Goal: Complete application form

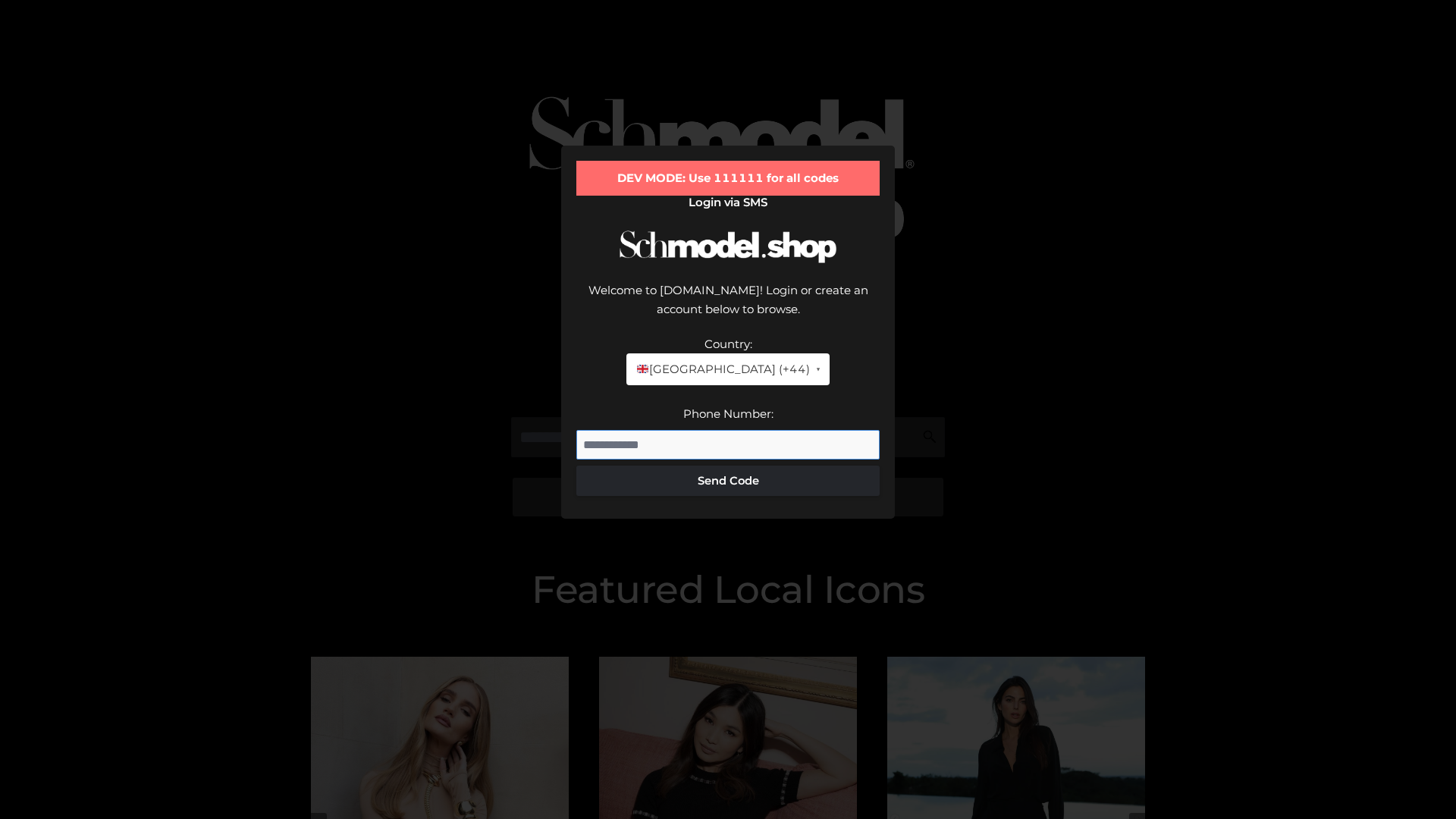
click at [728, 430] on input "Phone Number:" at bounding box center [728, 445] width 304 height 30
type input "**********"
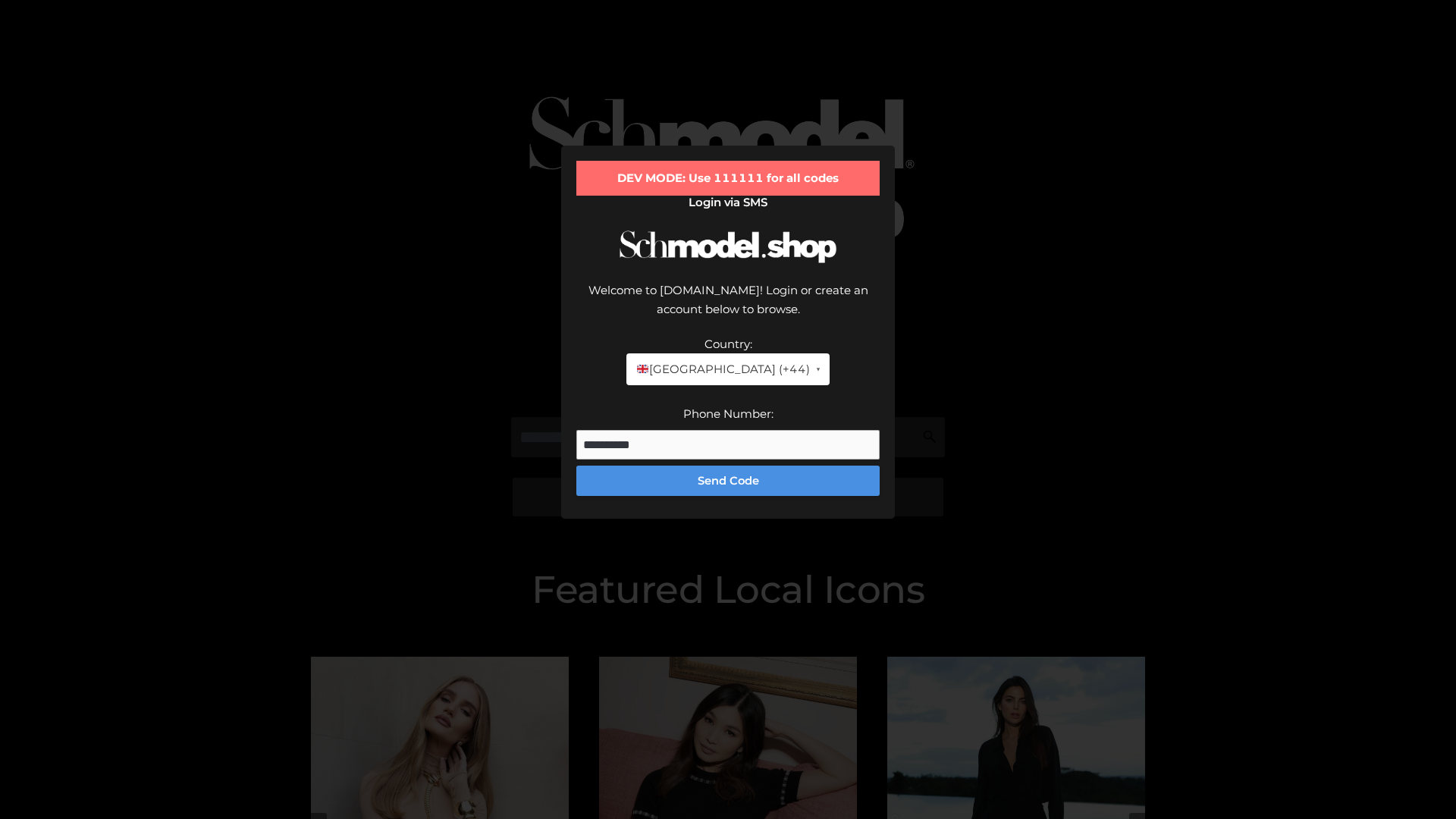
click at [728, 466] on button "Send Code" at bounding box center [728, 481] width 304 height 30
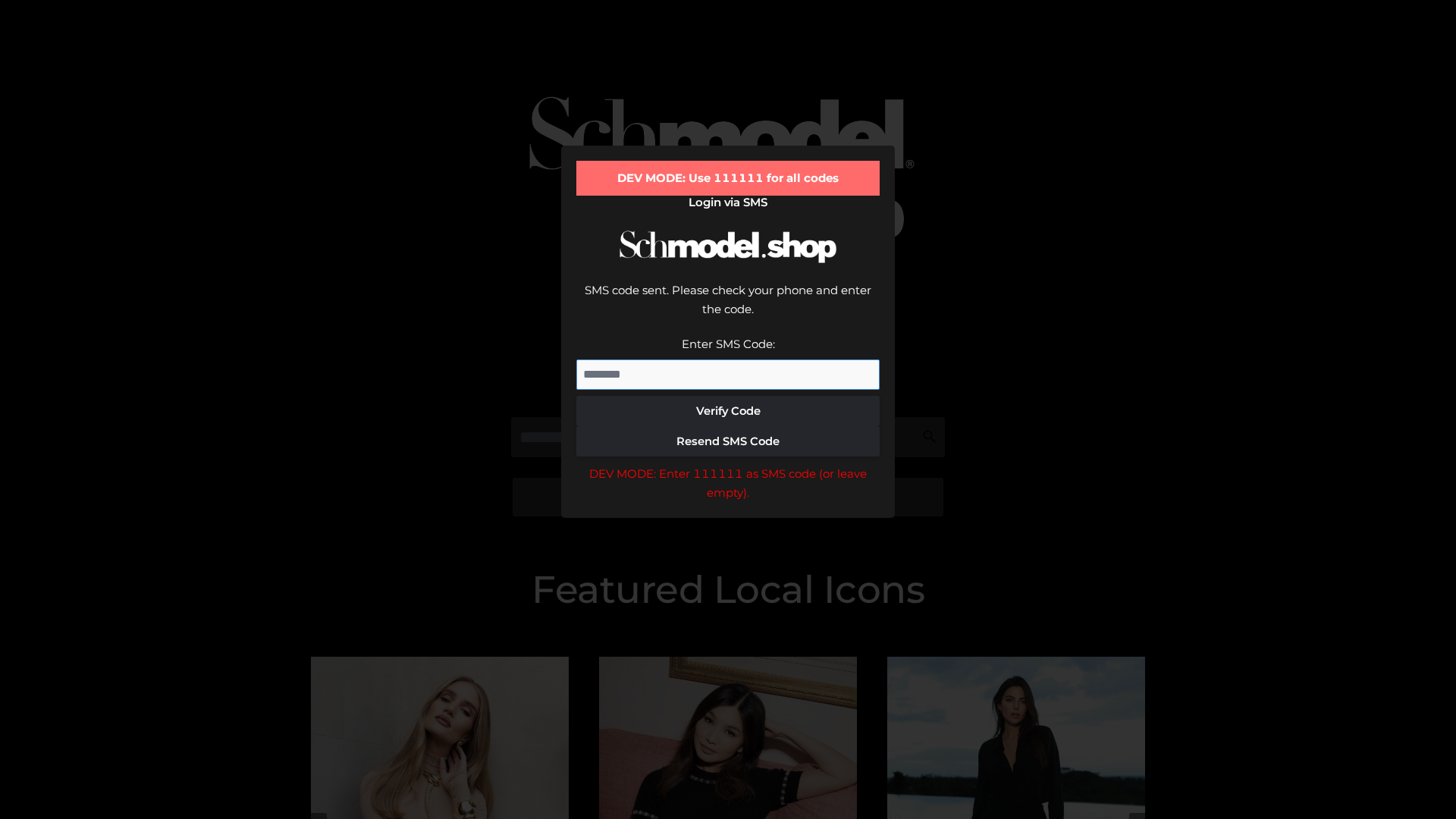
click at [728, 360] on input "Enter SMS Code:" at bounding box center [728, 375] width 304 height 30
type input "******"
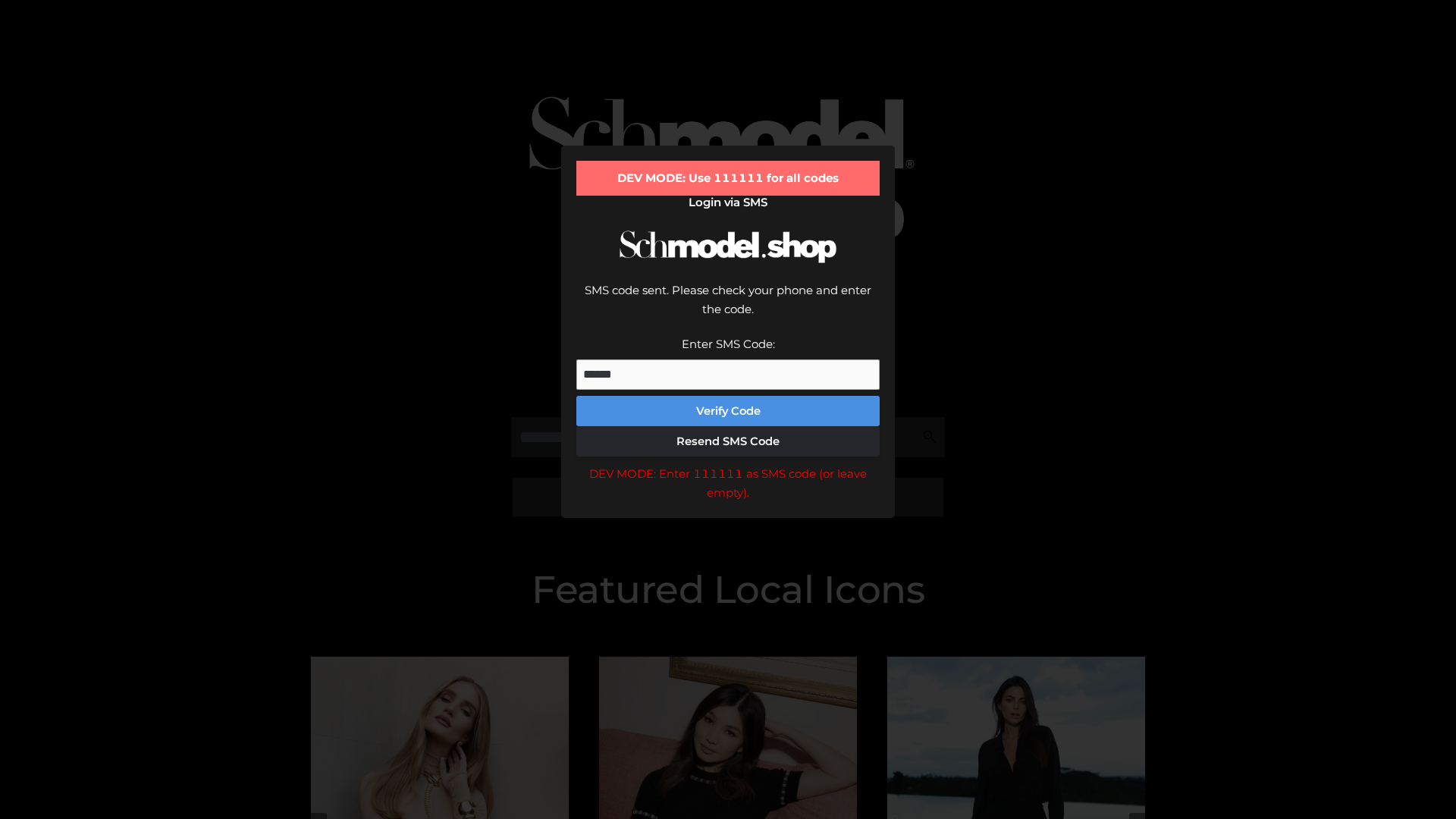
click at [728, 396] on button "Verify Code" at bounding box center [728, 411] width 304 height 30
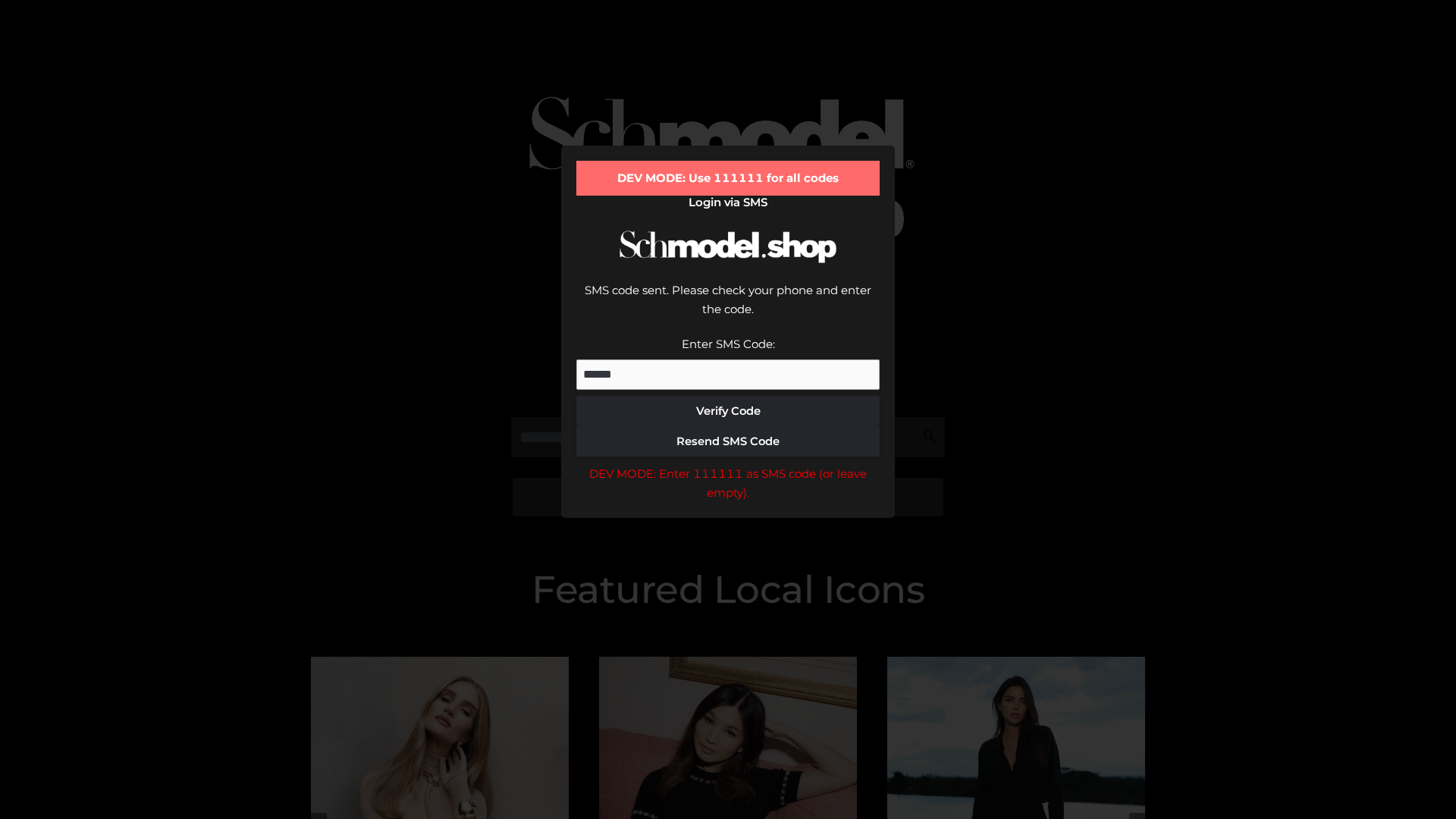
click at [728, 464] on div "DEV MODE: Enter 111111 as SMS code (or leave empty)." at bounding box center [728, 484] width 304 height 38
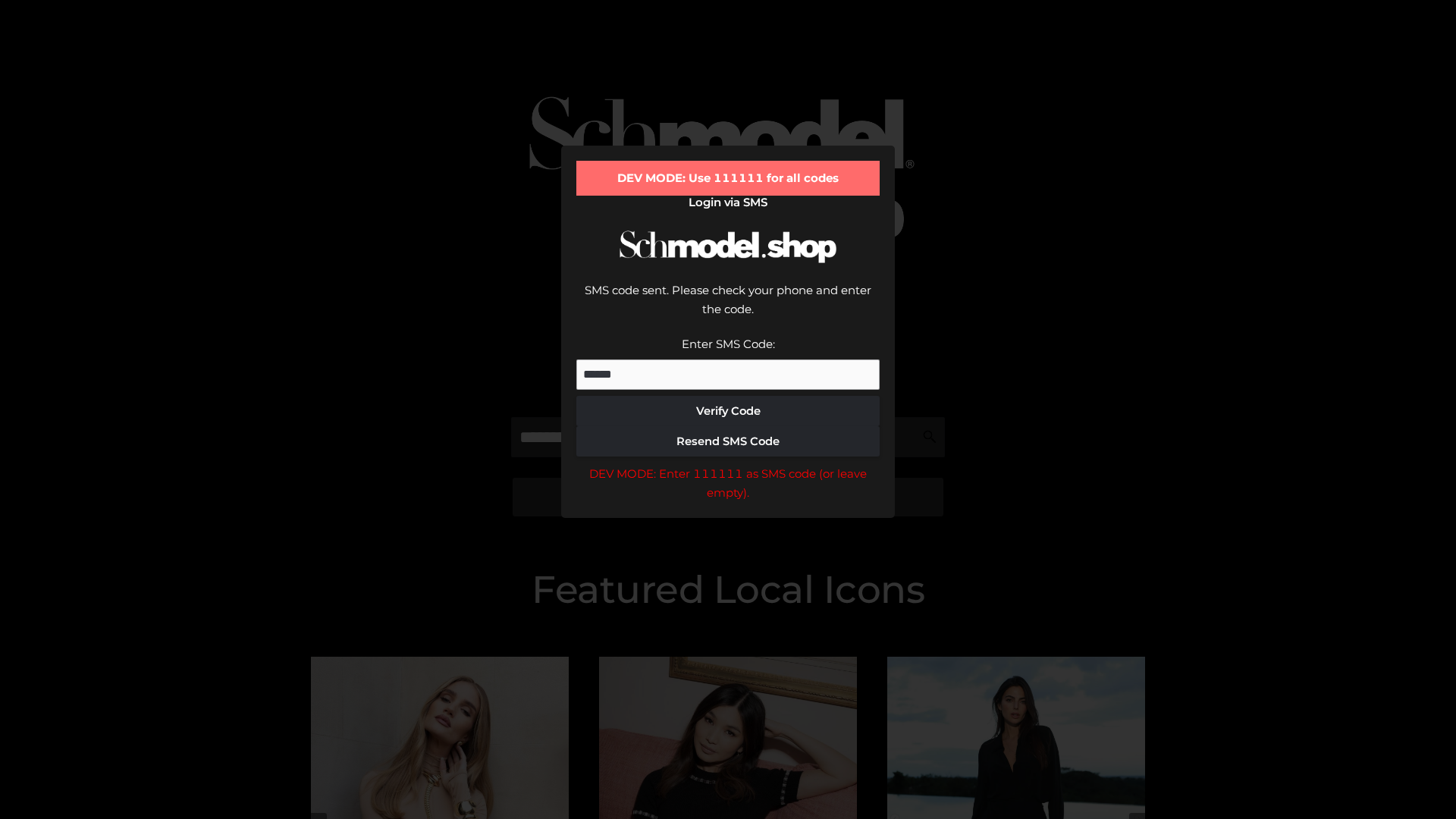
click at [728, 464] on div "DEV MODE: Enter 111111 as SMS code (or leave empty)." at bounding box center [728, 484] width 304 height 38
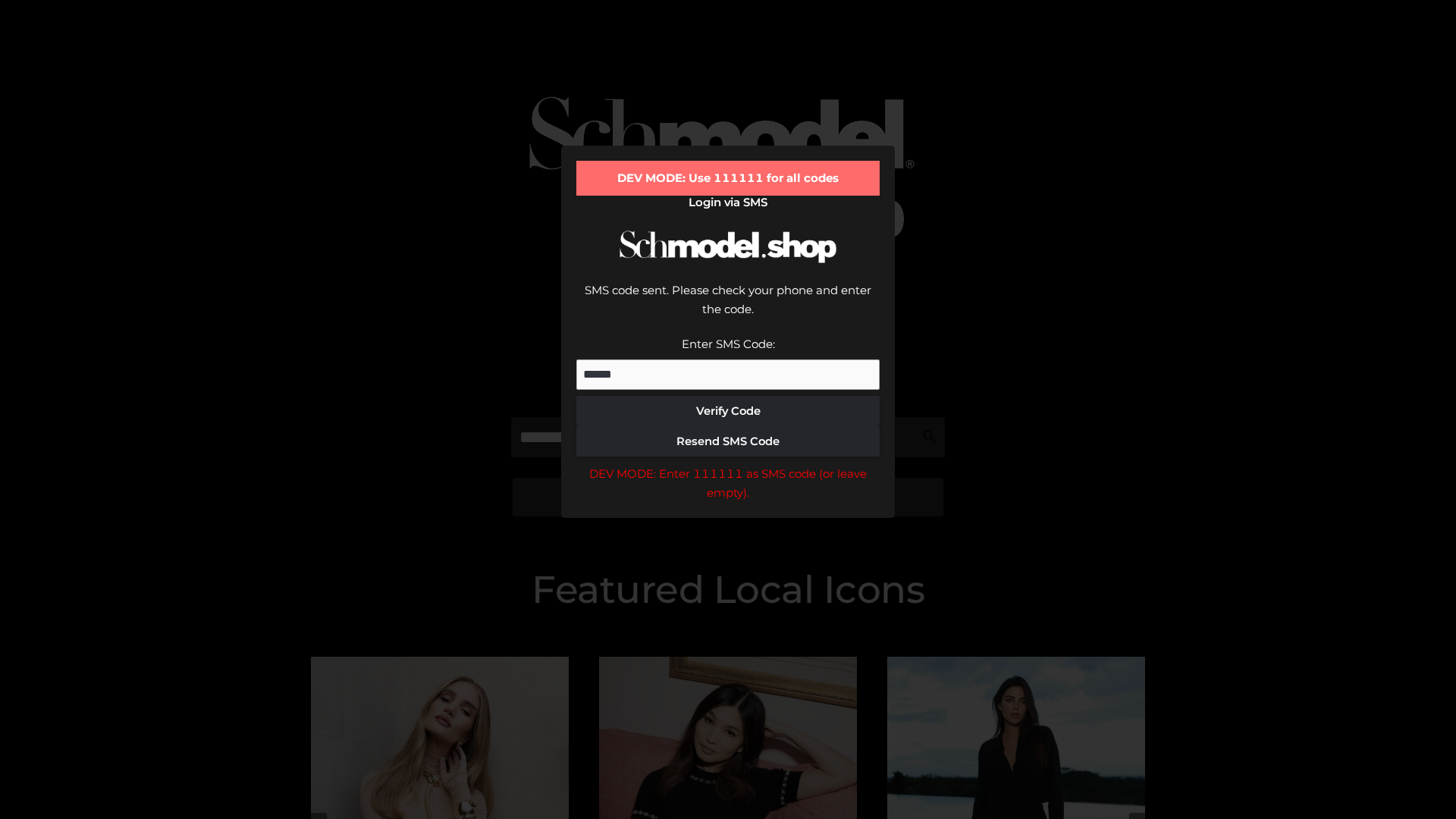
click at [728, 464] on div "DEV MODE: Enter 111111 as SMS code (or leave empty)." at bounding box center [728, 484] width 304 height 38
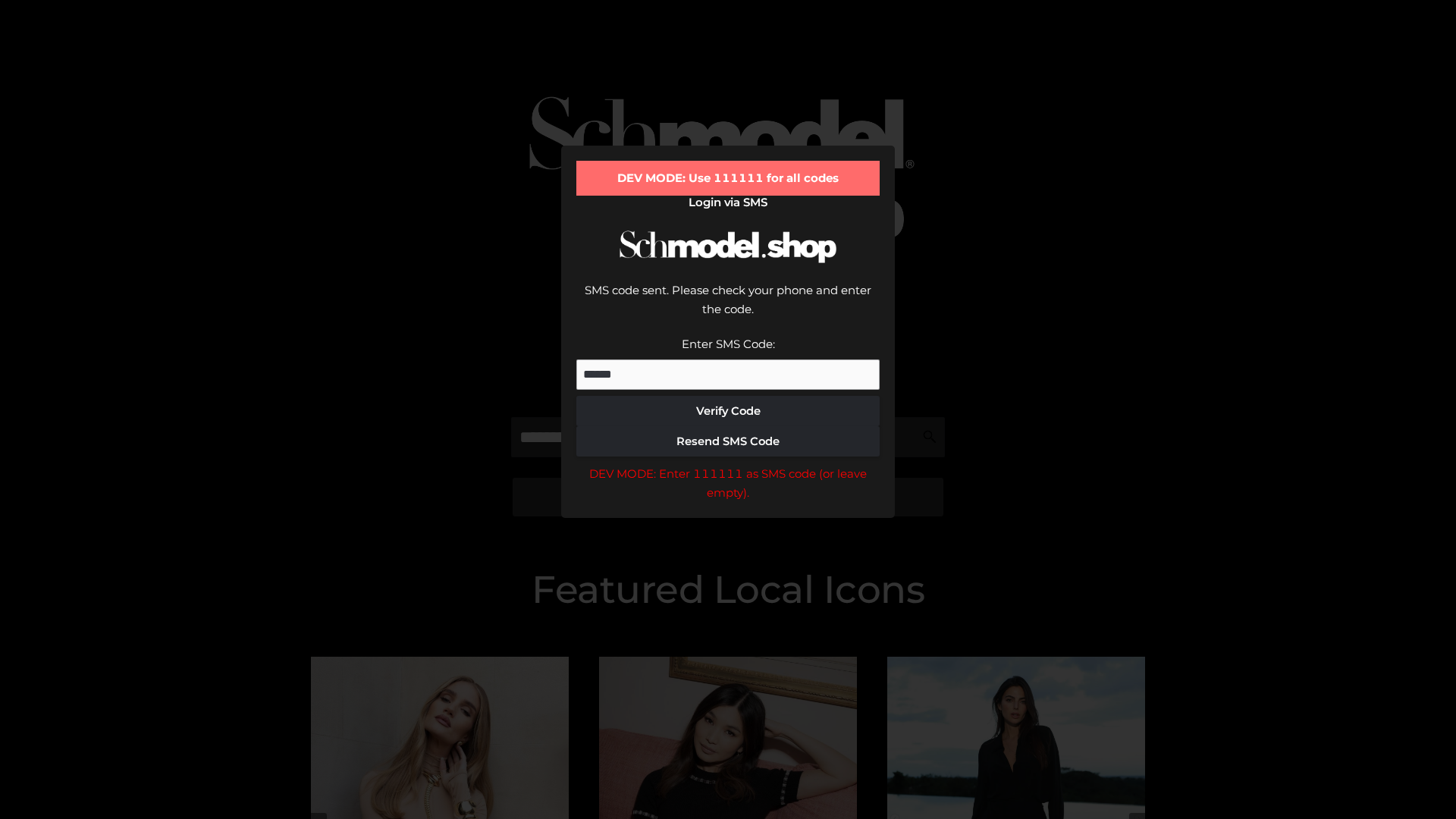
click at [728, 464] on div "DEV MODE: Enter 111111 as SMS code (or leave empty)." at bounding box center [728, 484] width 304 height 38
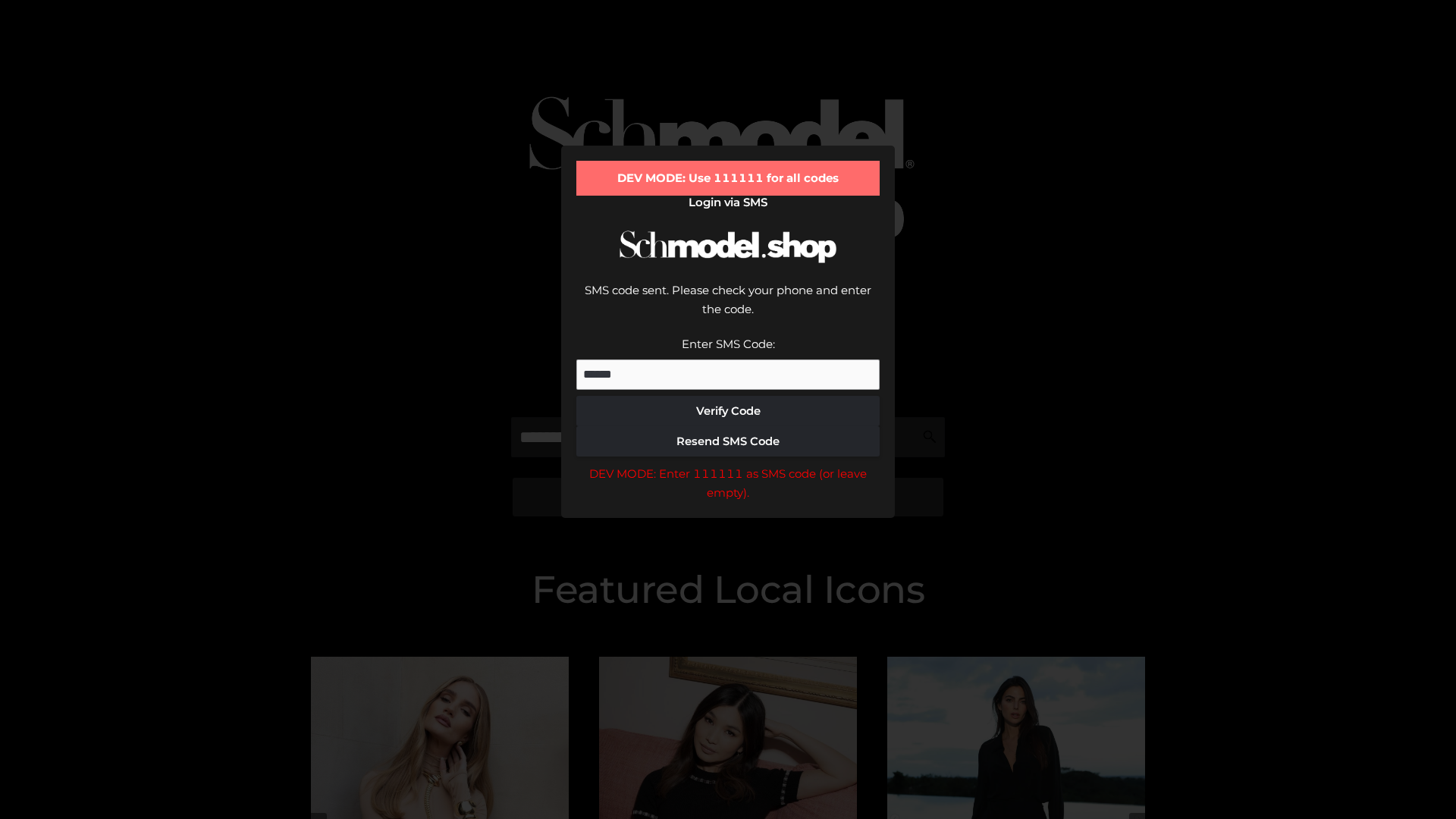
click at [728, 464] on div "DEV MODE: Enter 111111 as SMS code (or leave empty)." at bounding box center [728, 484] width 304 height 38
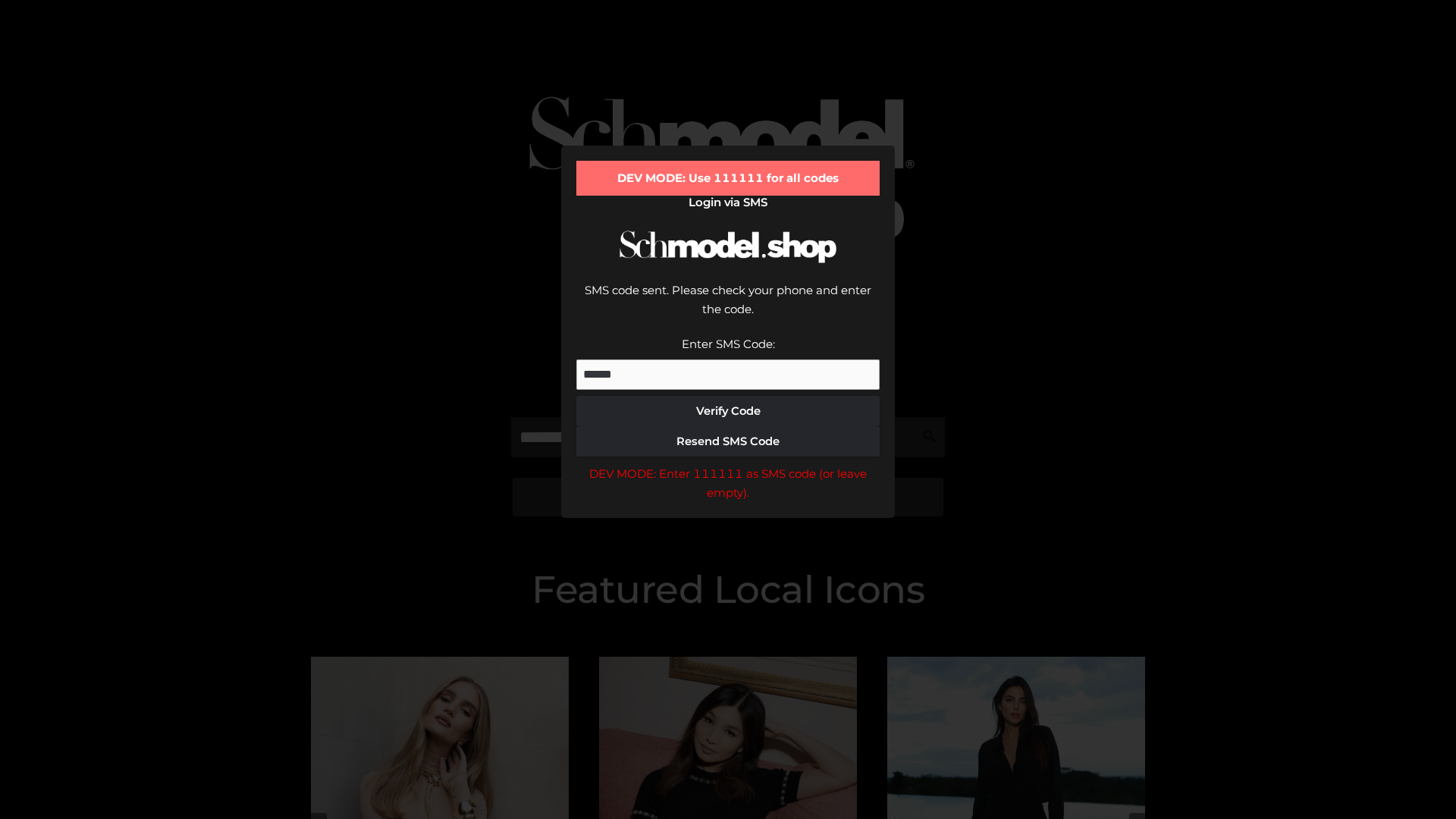
click at [728, 464] on div "DEV MODE: Enter 111111 as SMS code (or leave empty)." at bounding box center [728, 484] width 304 height 38
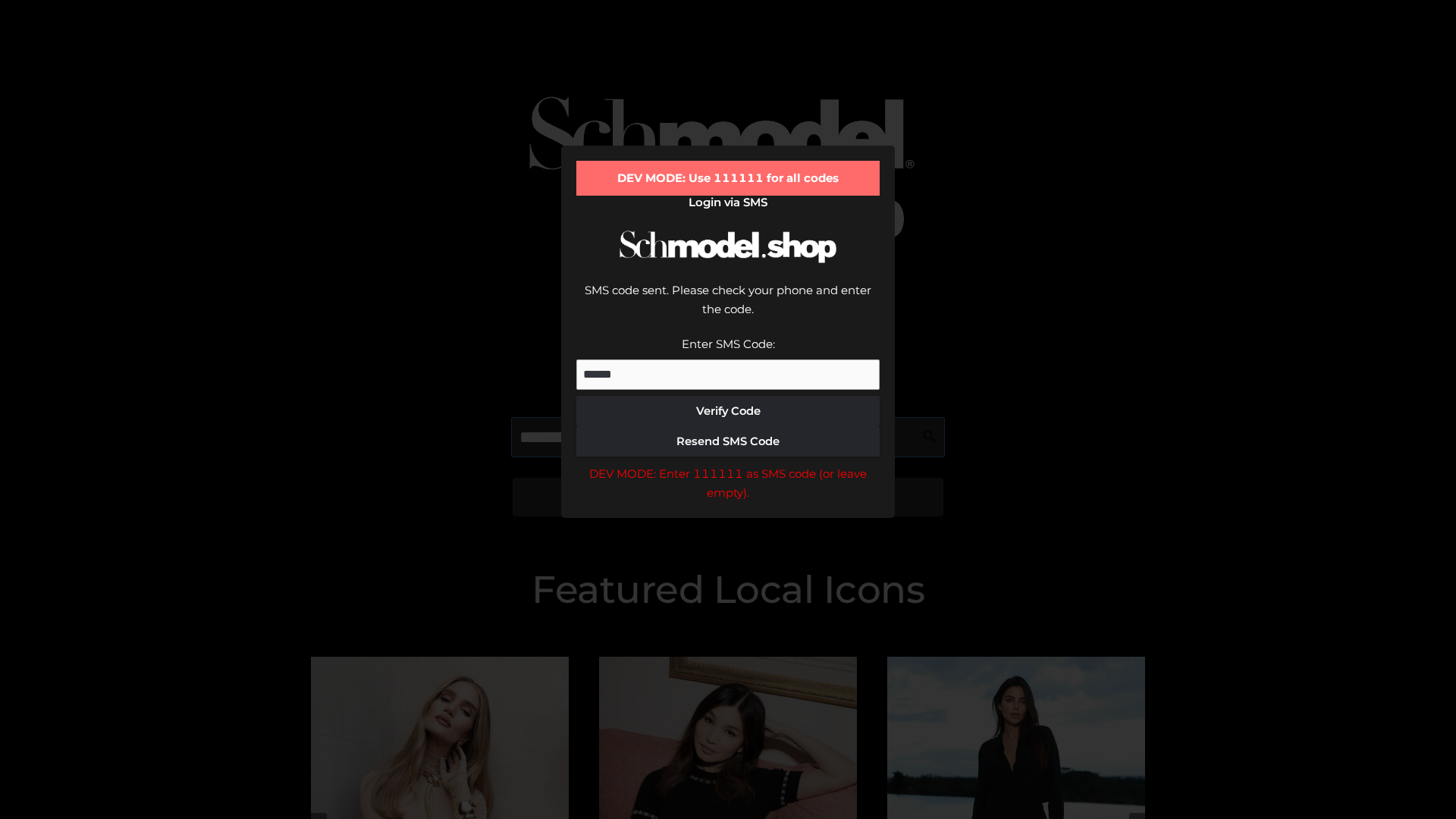
scroll to position [0, 78]
click at [728, 464] on div "DEV MODE: Enter 111111 as SMS code (or leave empty)." at bounding box center [728, 484] width 304 height 38
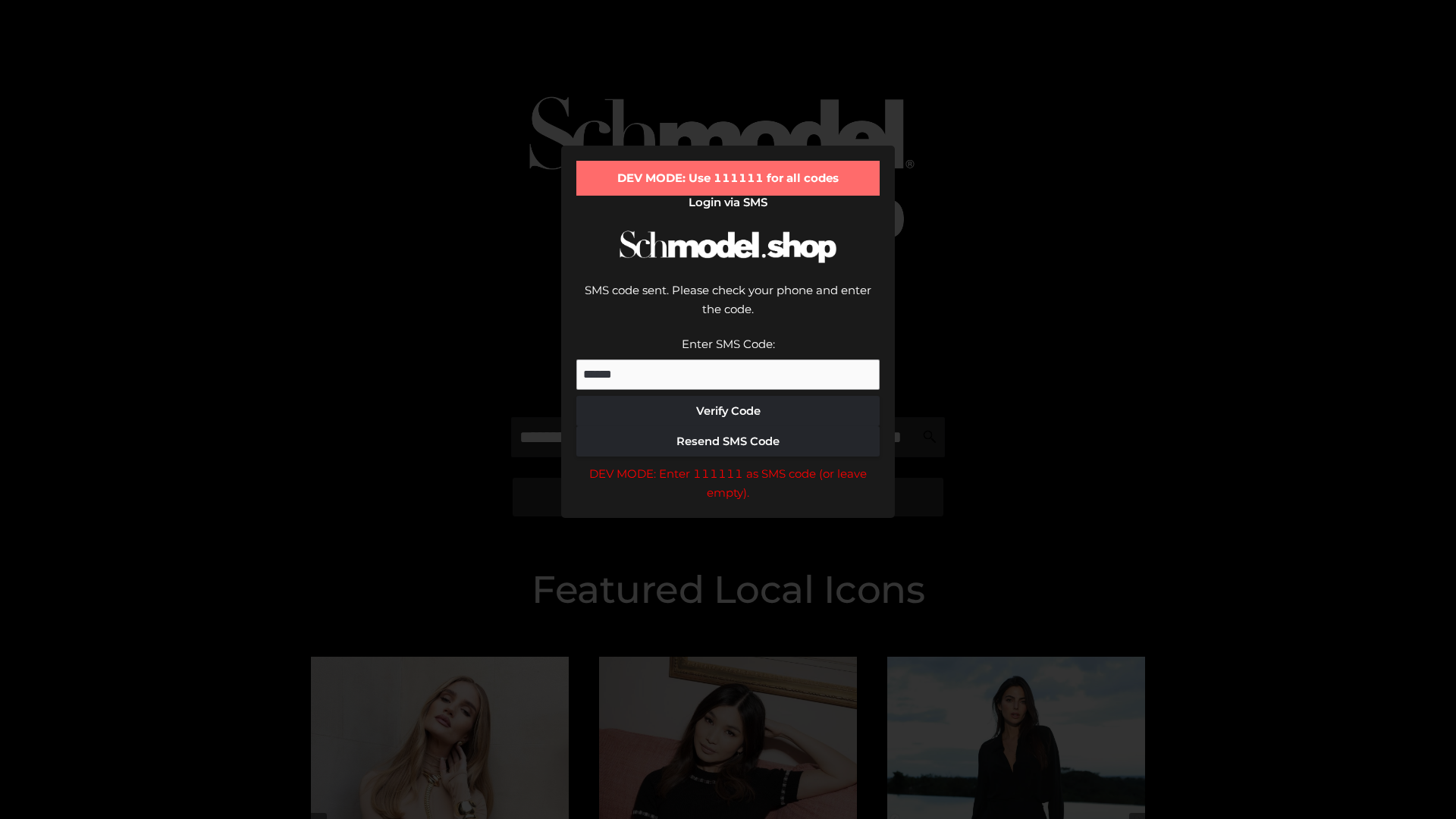
click at [728, 464] on div "DEV MODE: Enter 111111 as SMS code (or leave empty)." at bounding box center [728, 484] width 304 height 38
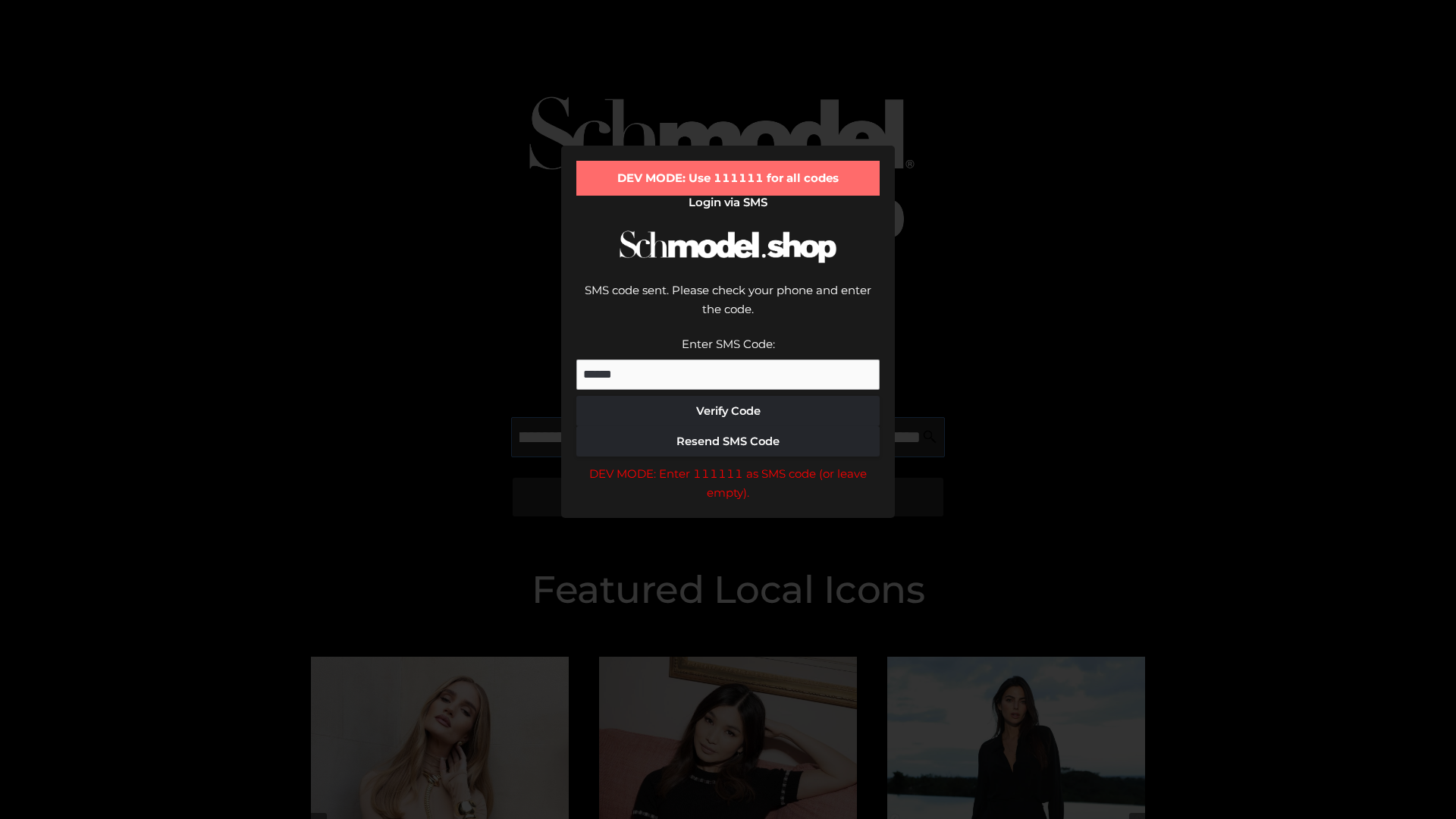
scroll to position [0, 166]
click at [728, 464] on div "DEV MODE: Enter 111111 as SMS code (or leave empty)." at bounding box center [728, 484] width 304 height 38
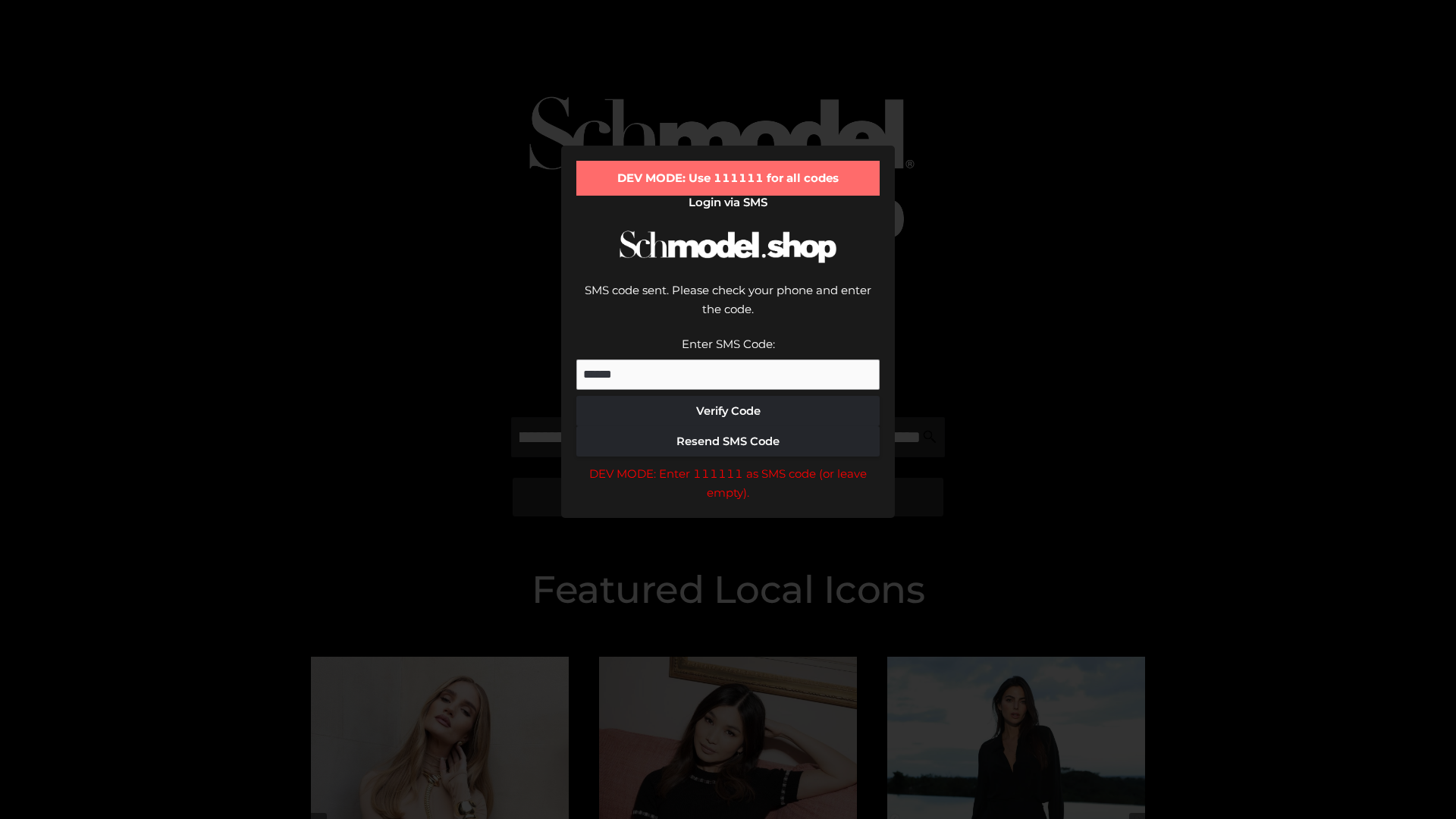
click at [728, 464] on div "DEV MODE: Enter 111111 as SMS code (or leave empty)." at bounding box center [728, 484] width 304 height 38
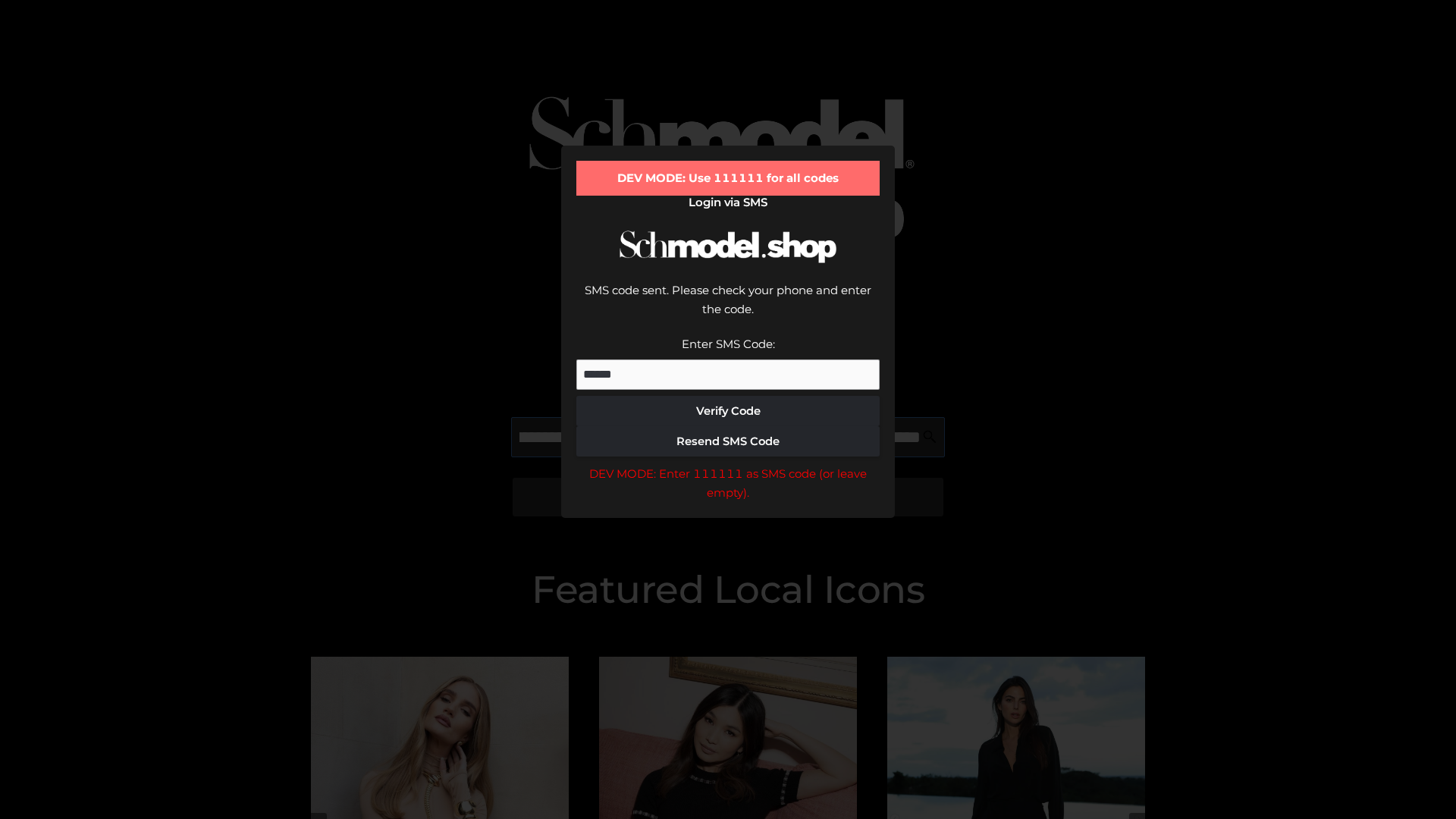
scroll to position [0, 257]
click at [728, 464] on div "DEV MODE: Enter 111111 as SMS code (or leave empty)." at bounding box center [728, 484] width 304 height 38
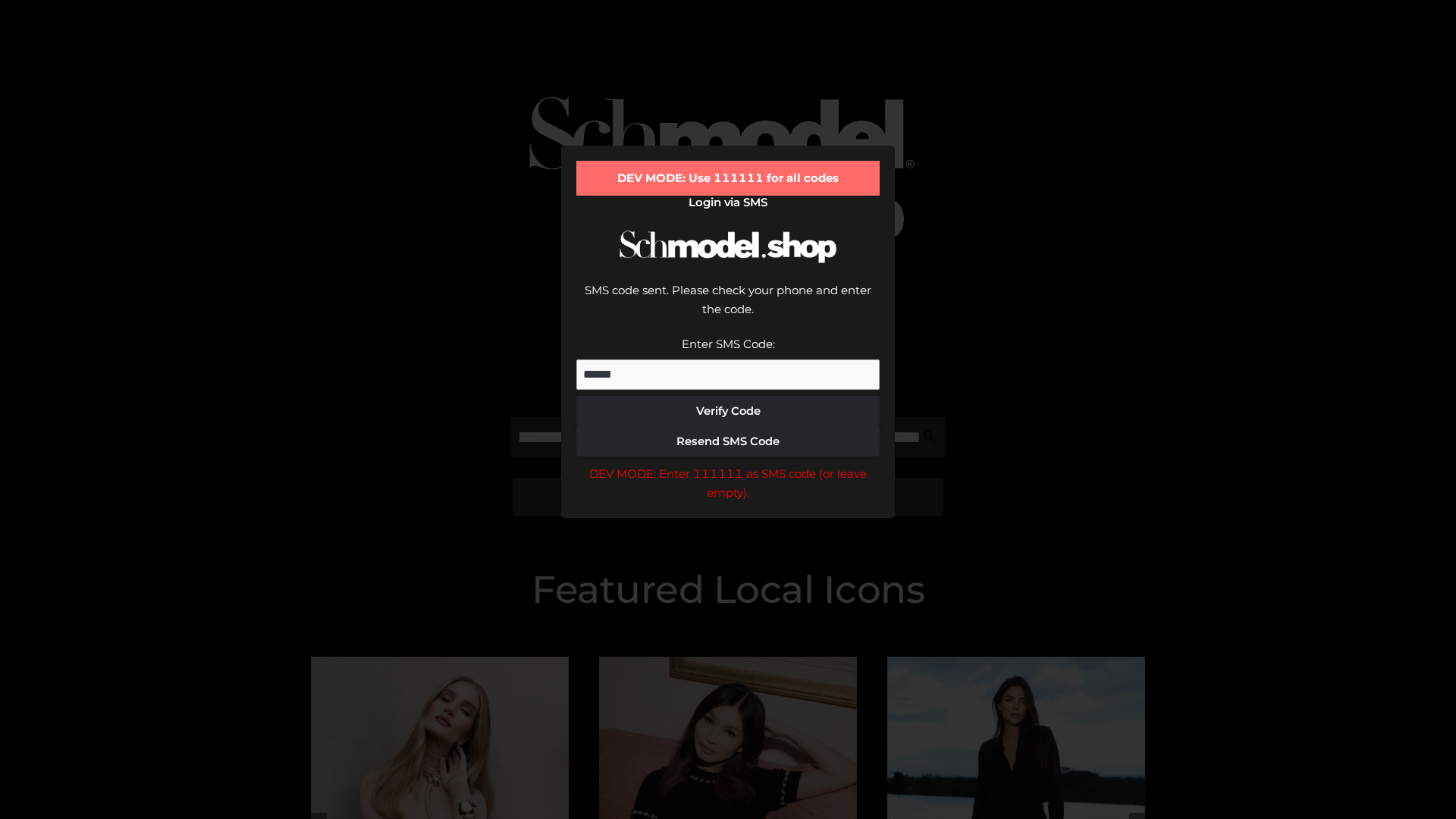
click at [728, 464] on div "DEV MODE: Enter 111111 as SMS code (or leave empty)." at bounding box center [728, 484] width 304 height 38
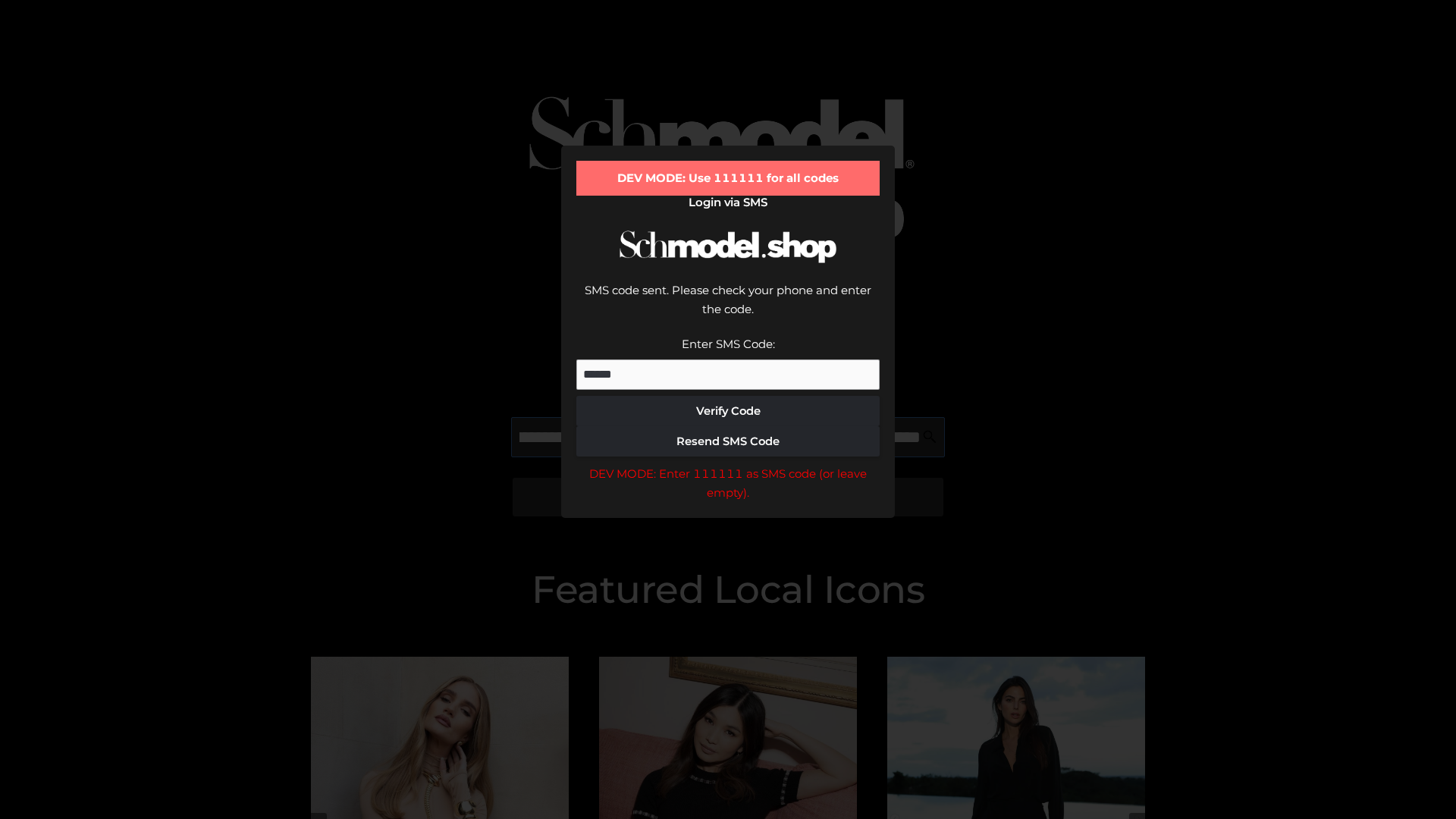
scroll to position [0, 353]
click at [728, 464] on div "DEV MODE: Enter 111111 as SMS code (or leave empty)." at bounding box center [728, 484] width 304 height 38
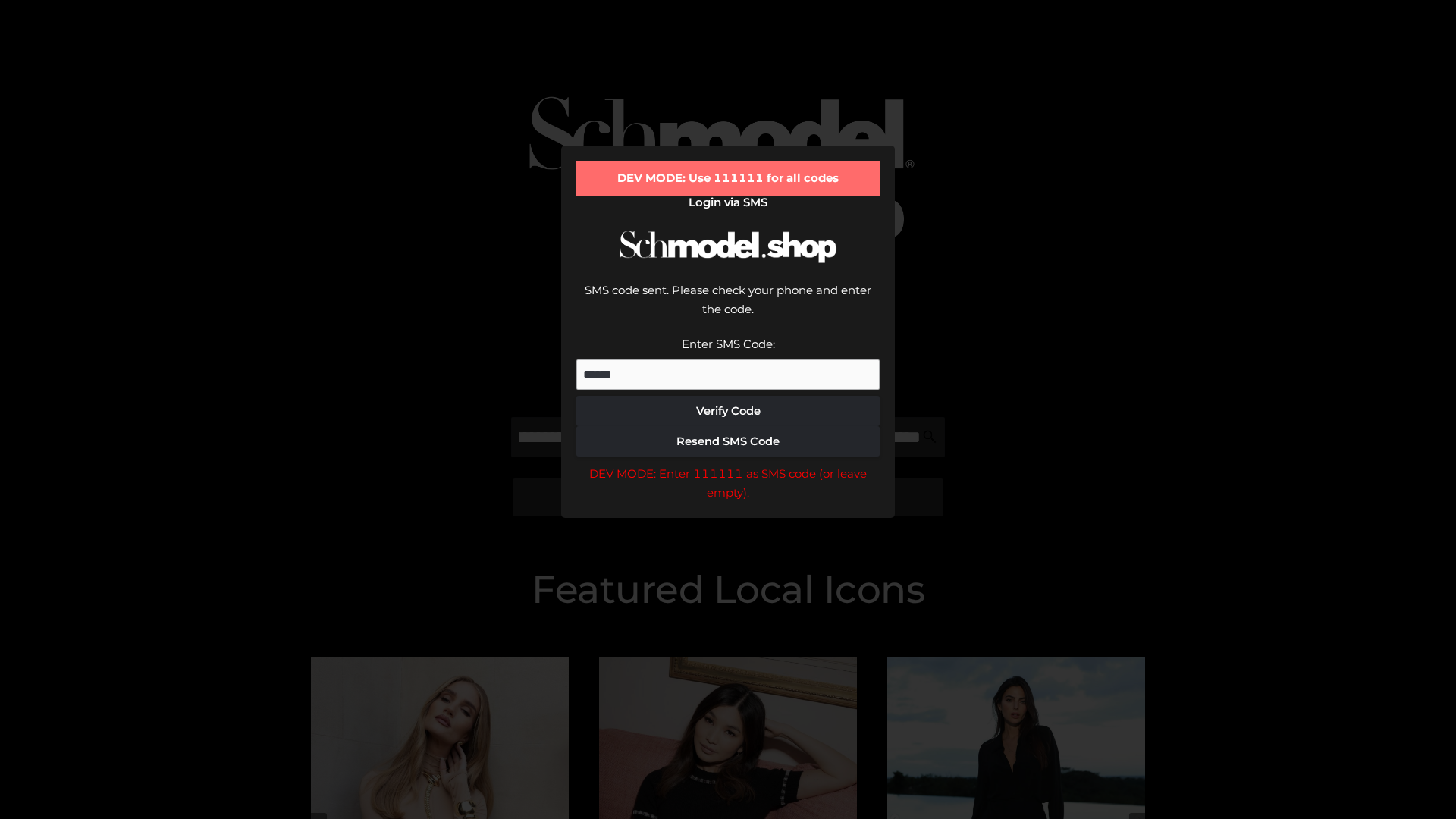
click at [728, 464] on div "DEV MODE: Enter 111111 as SMS code (or leave empty)." at bounding box center [728, 484] width 304 height 38
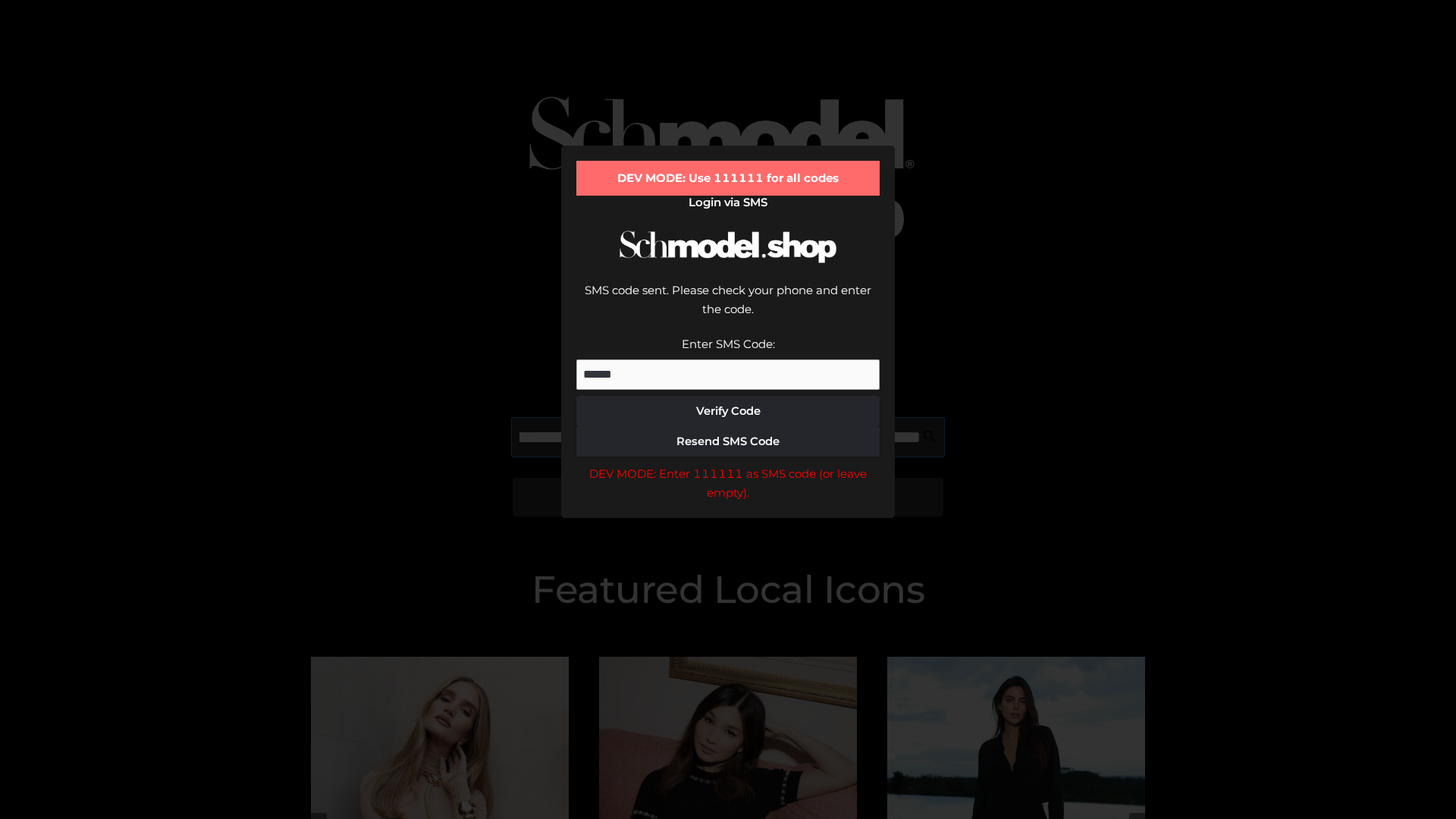
scroll to position [0, 440]
click at [728, 464] on div "DEV MODE: Enter 111111 as SMS code (or leave empty)." at bounding box center [728, 484] width 304 height 38
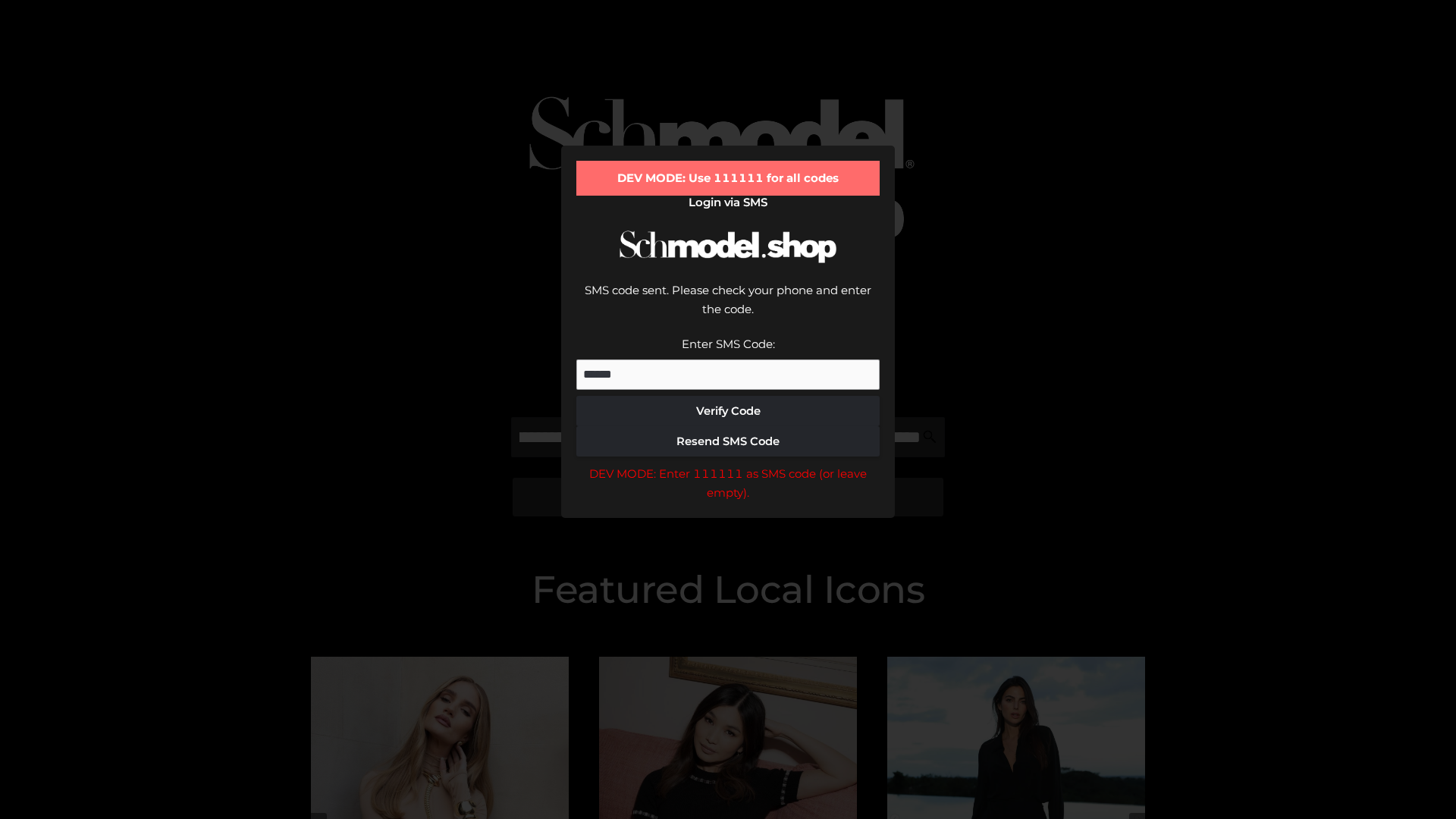
click at [728, 464] on div "DEV MODE: Enter 111111 as SMS code (or leave empty)." at bounding box center [728, 484] width 304 height 38
type input "**********"
